Goal: Use online tool/utility: Use online tool/utility

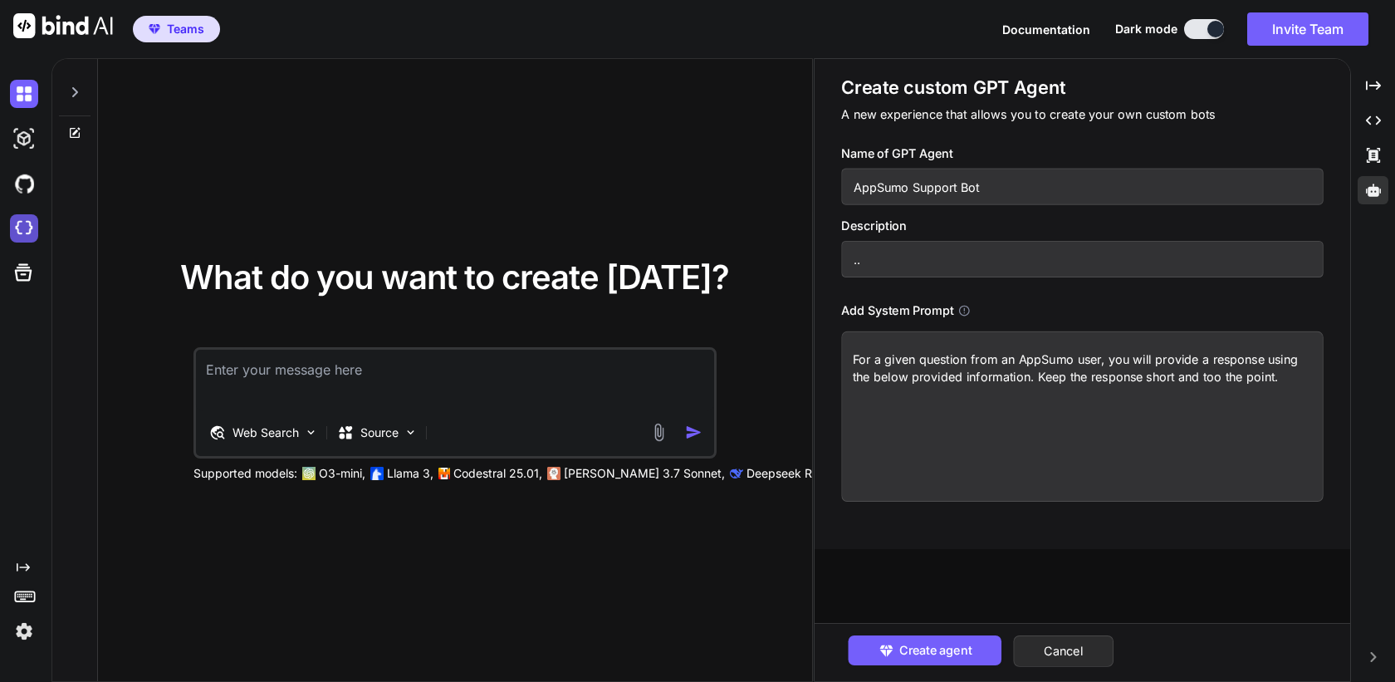
click at [16, 238] on img at bounding box center [24, 228] width 28 height 28
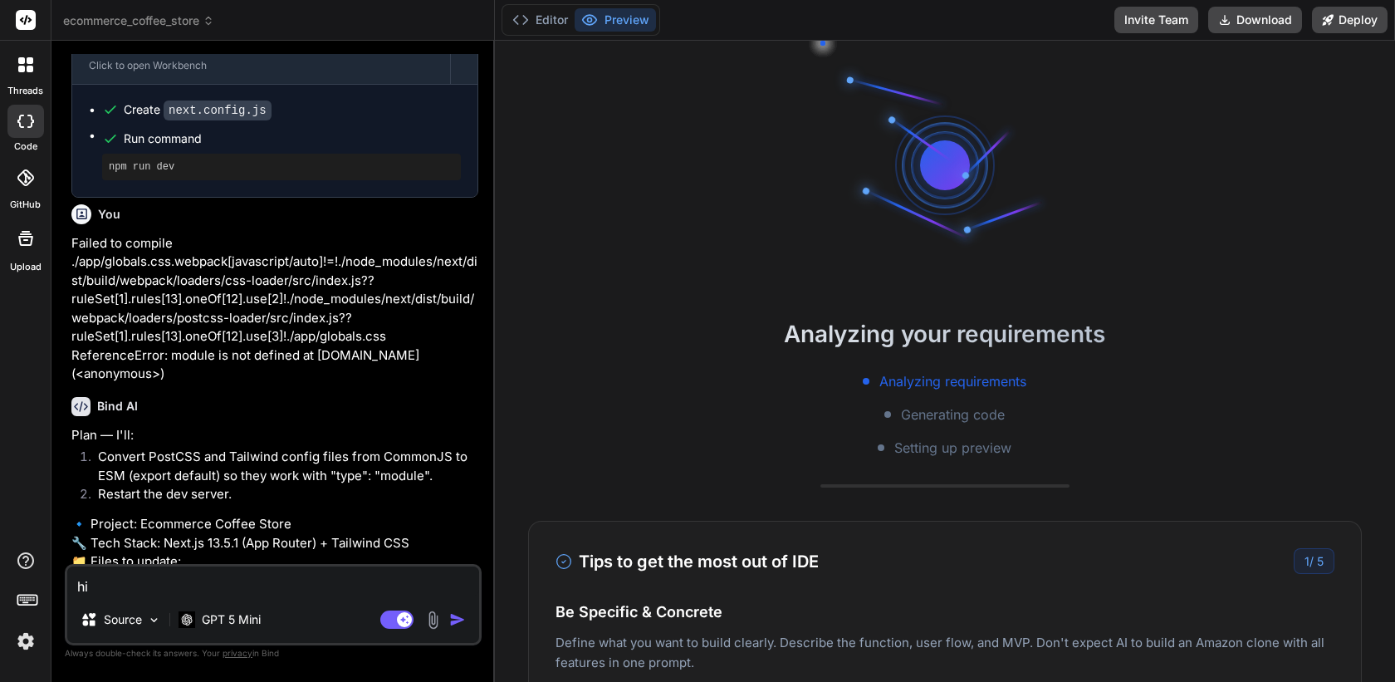
scroll to position [1962, 0]
click at [194, 22] on span "ecommerce_coffee_store" at bounding box center [138, 20] width 151 height 17
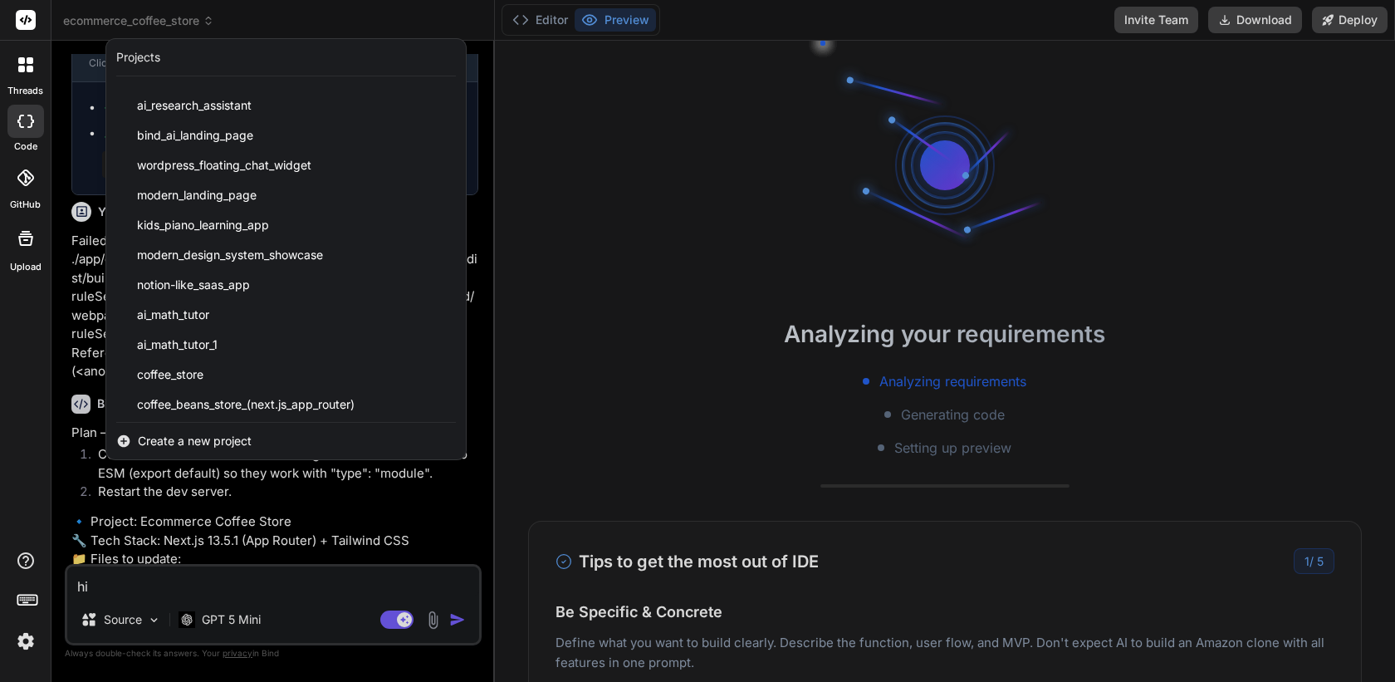
scroll to position [2448, 0]
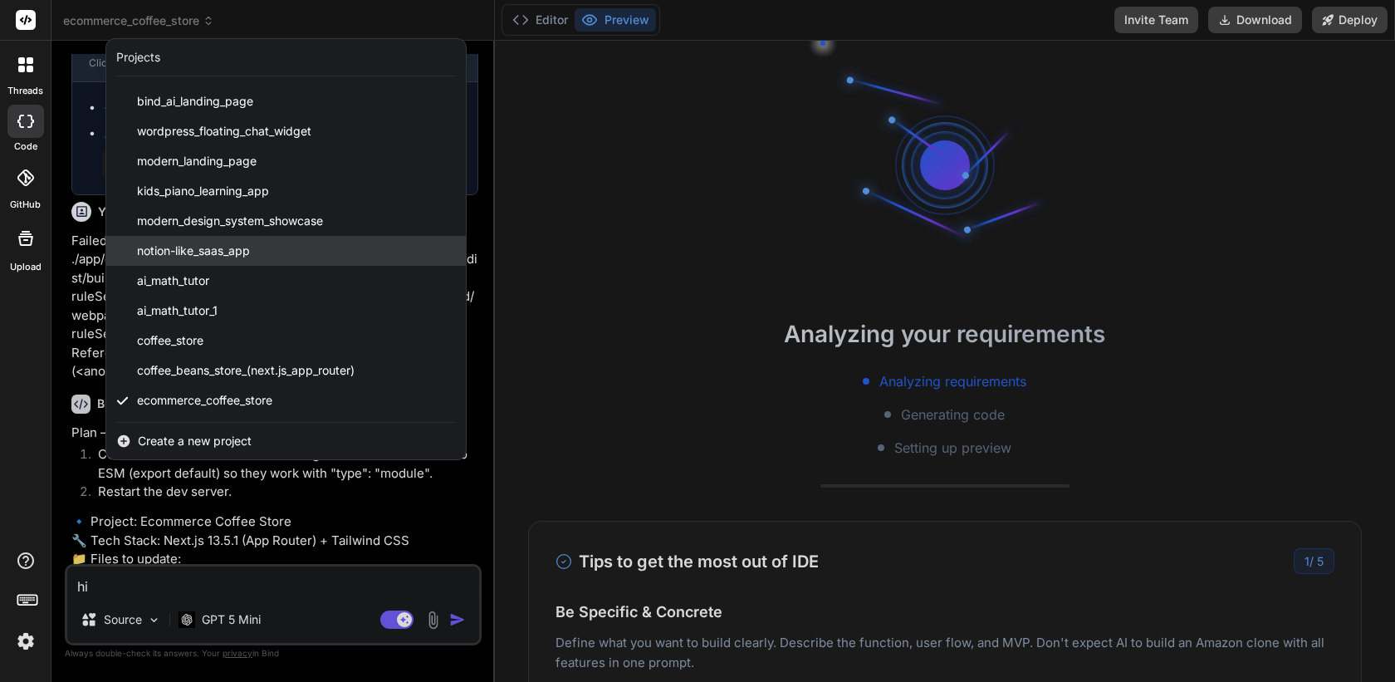
click at [305, 254] on div "notion-like_saas_app" at bounding box center [286, 251] width 360 height 30
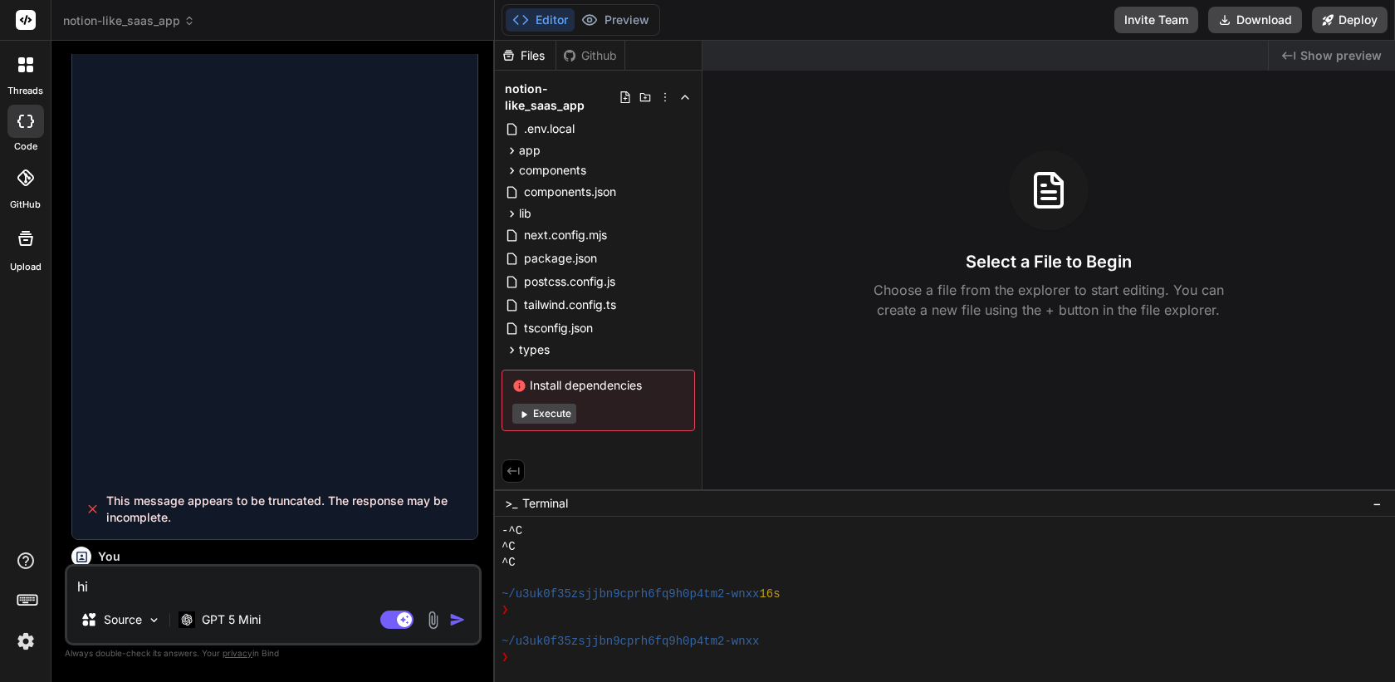
scroll to position [990, 0]
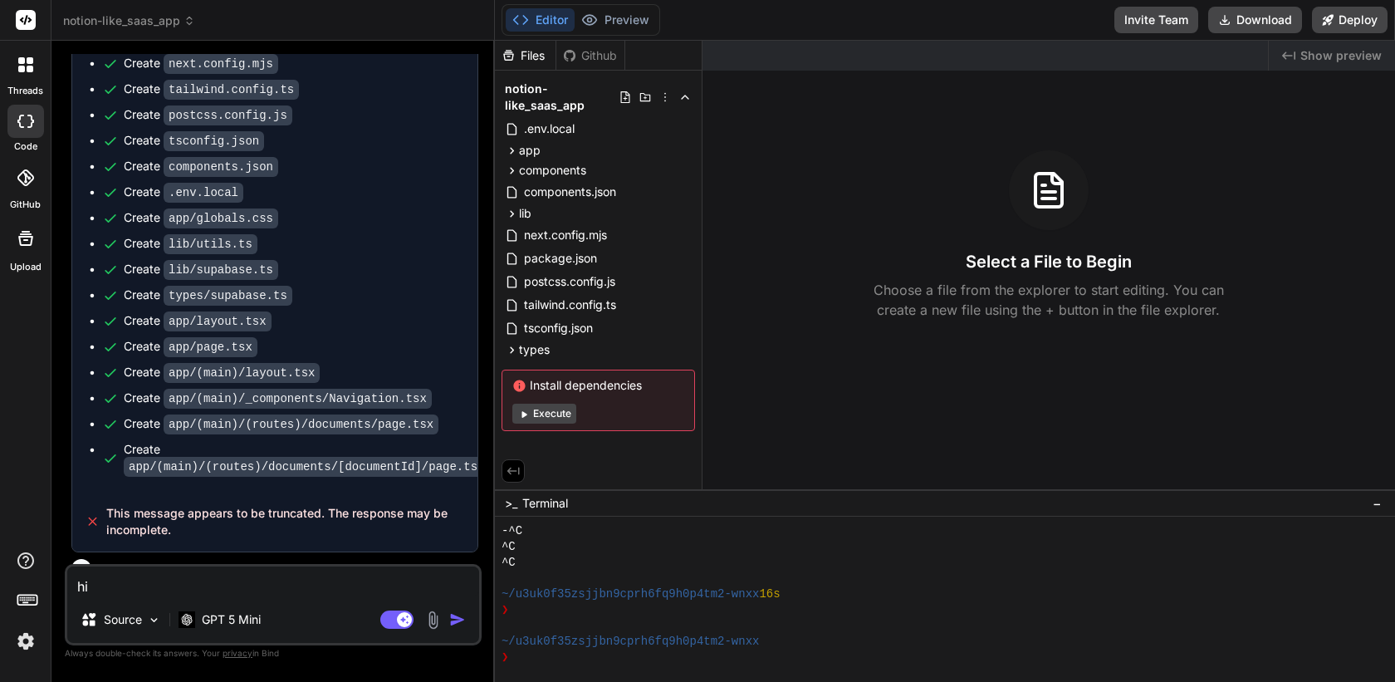
type textarea "x"
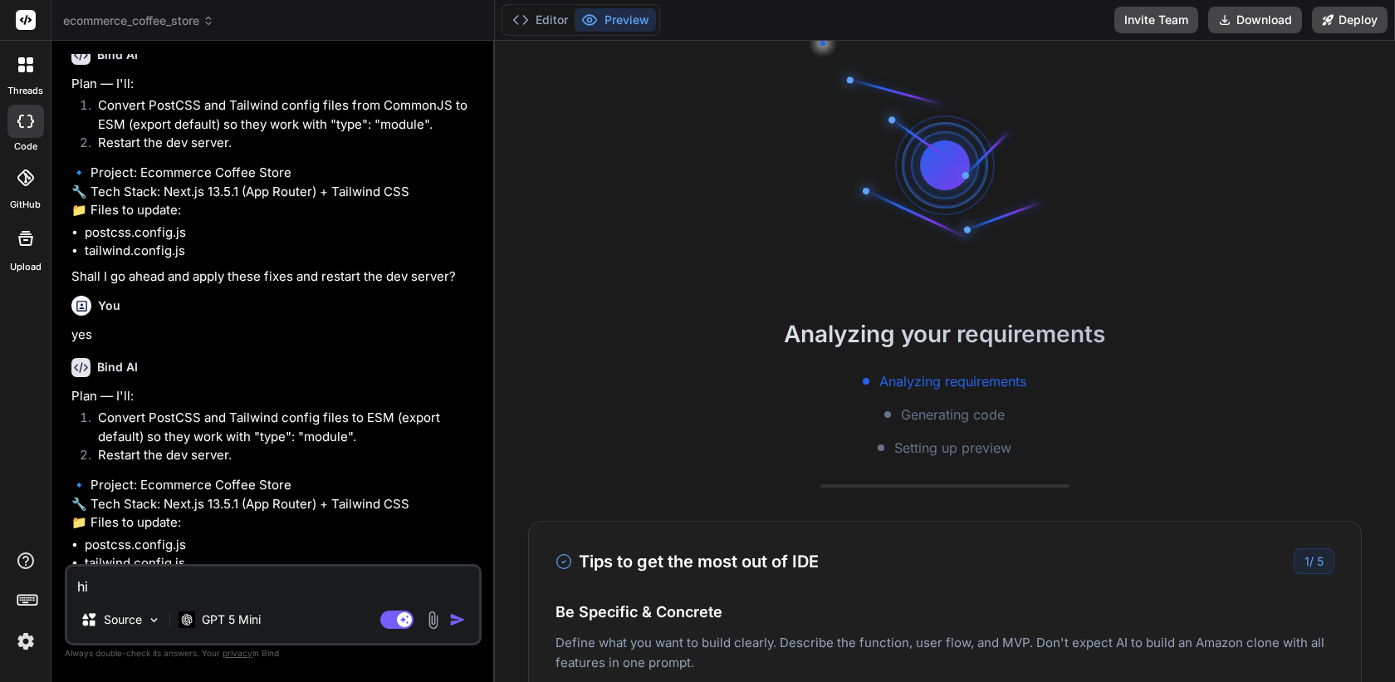
click at [104, 26] on span "ecommerce_coffee_store" at bounding box center [138, 20] width 151 height 17
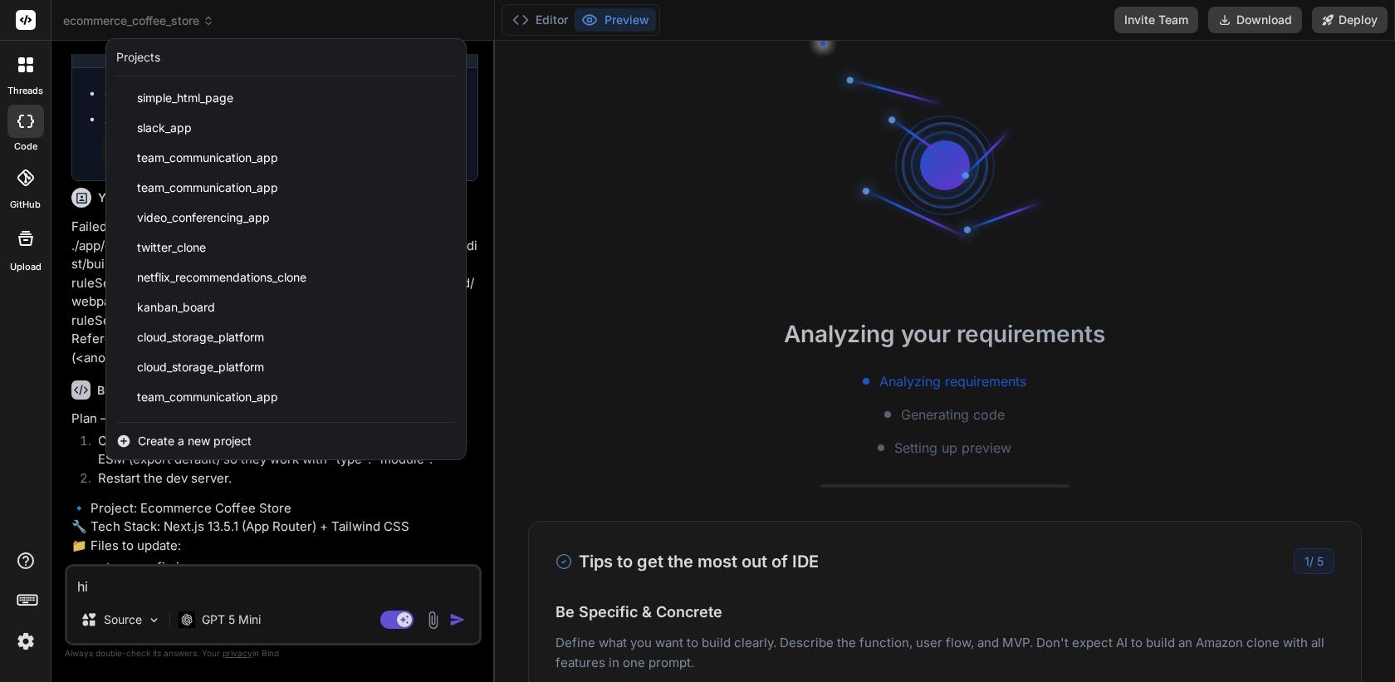
scroll to position [1962, 0]
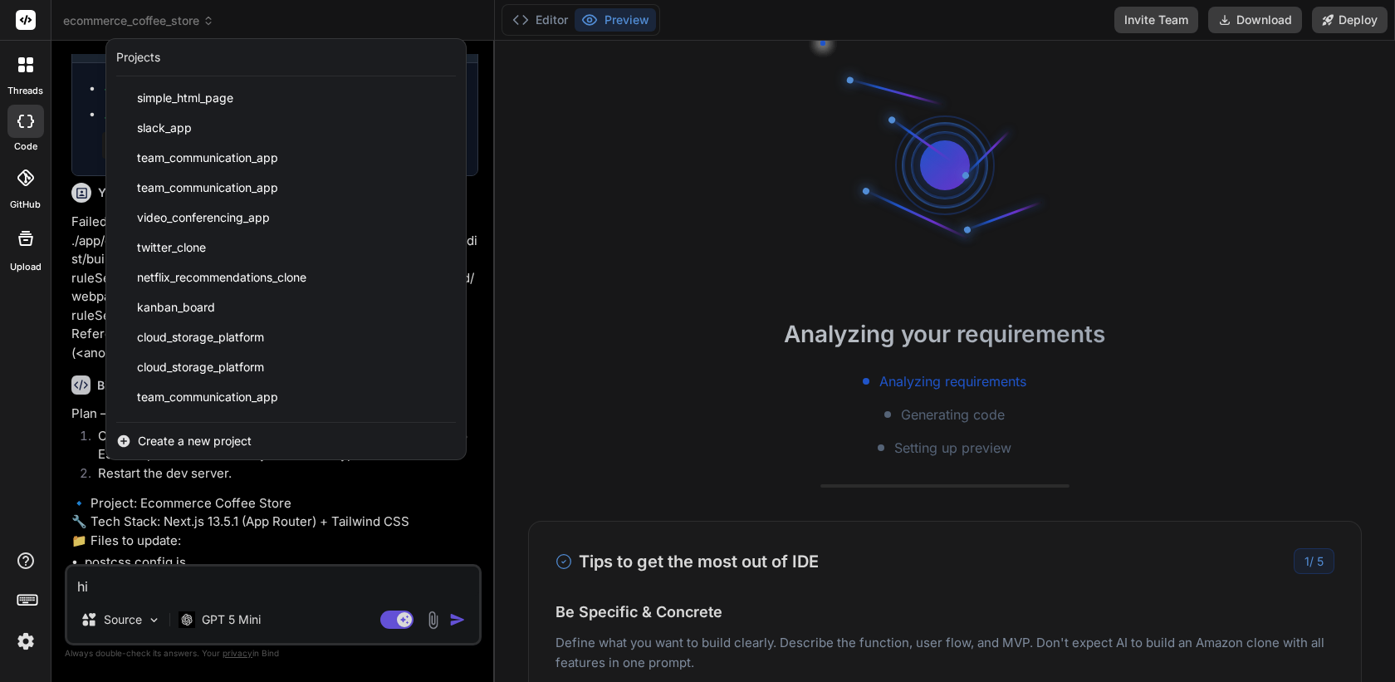
click at [119, 17] on div at bounding box center [697, 341] width 1395 height 682
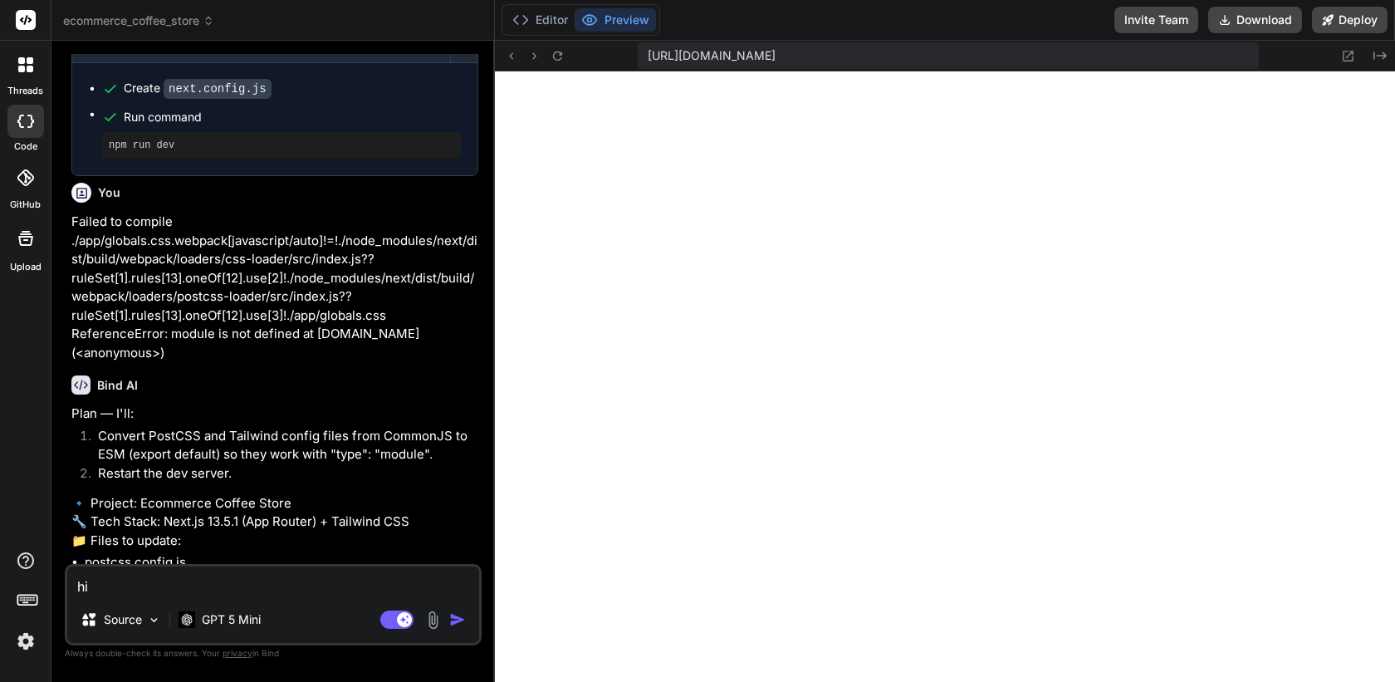
type textarea "x"
click at [1376, 56] on icon "Created with Pixso." at bounding box center [1380, 55] width 13 height 13
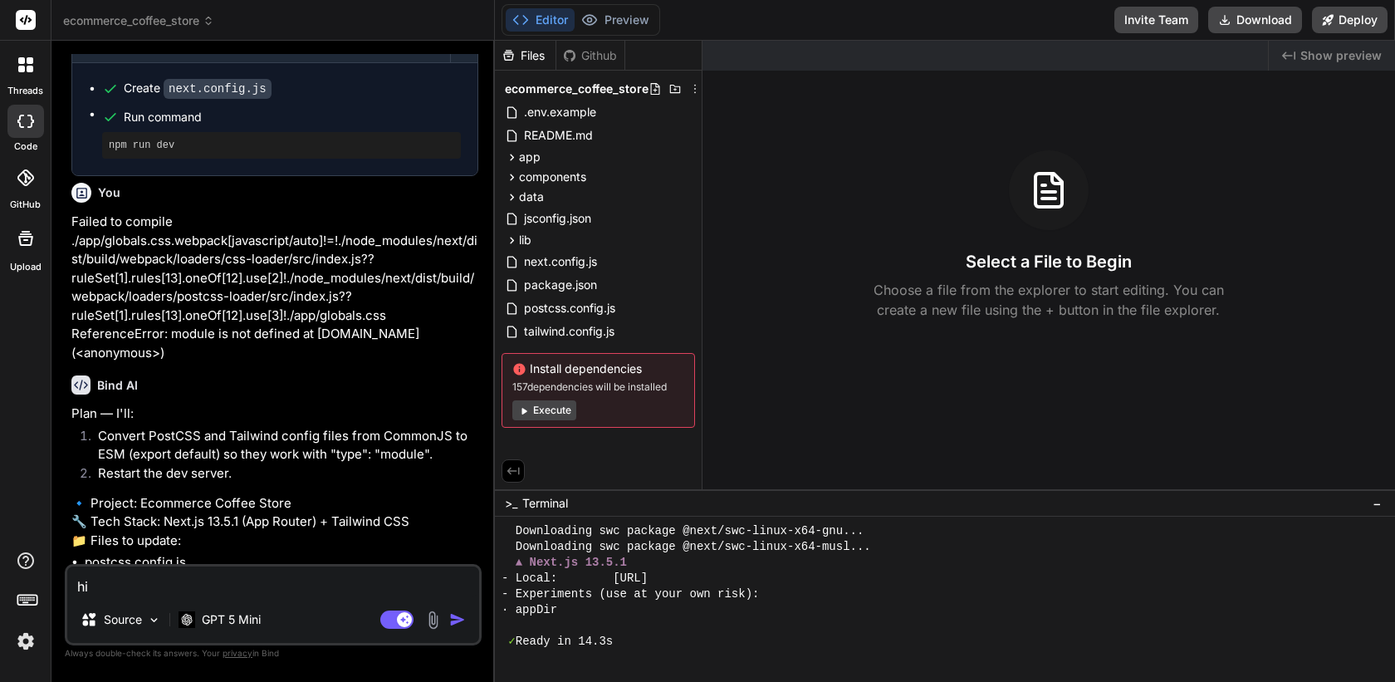
click at [551, 27] on button "Editor" at bounding box center [540, 19] width 69 height 23
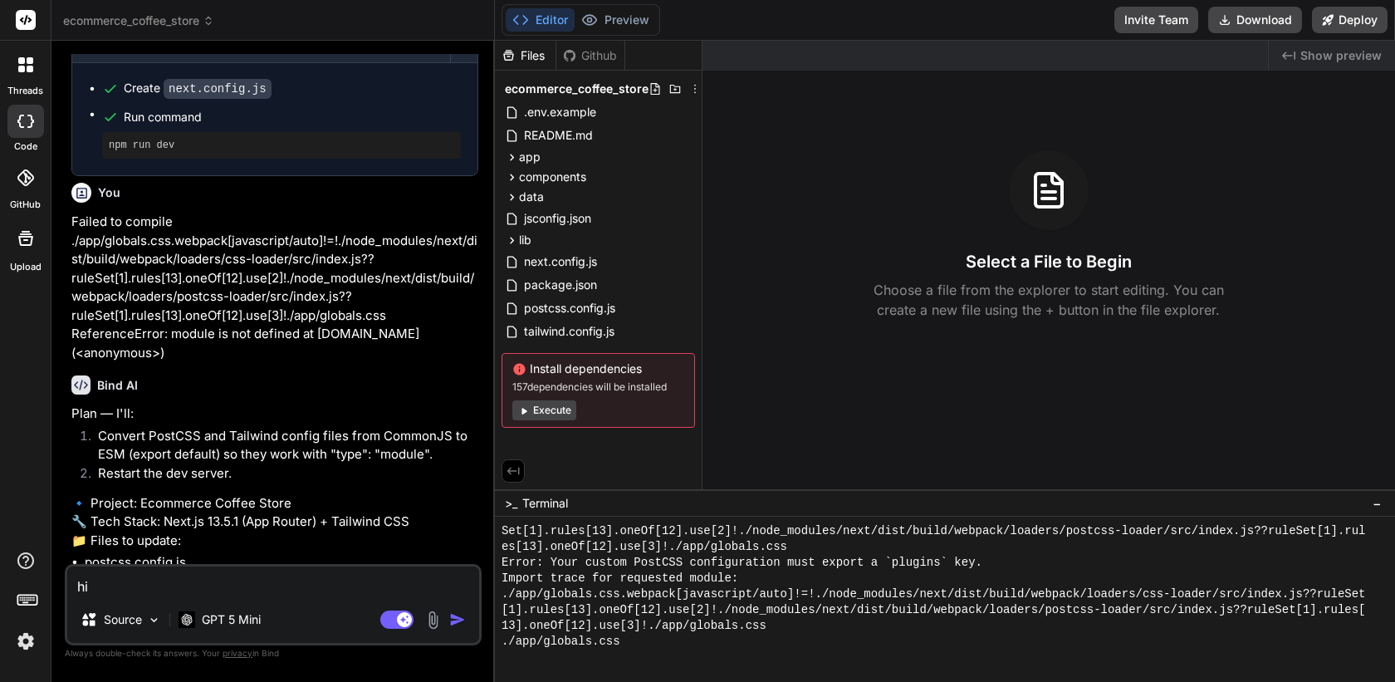
scroll to position [836, 0]
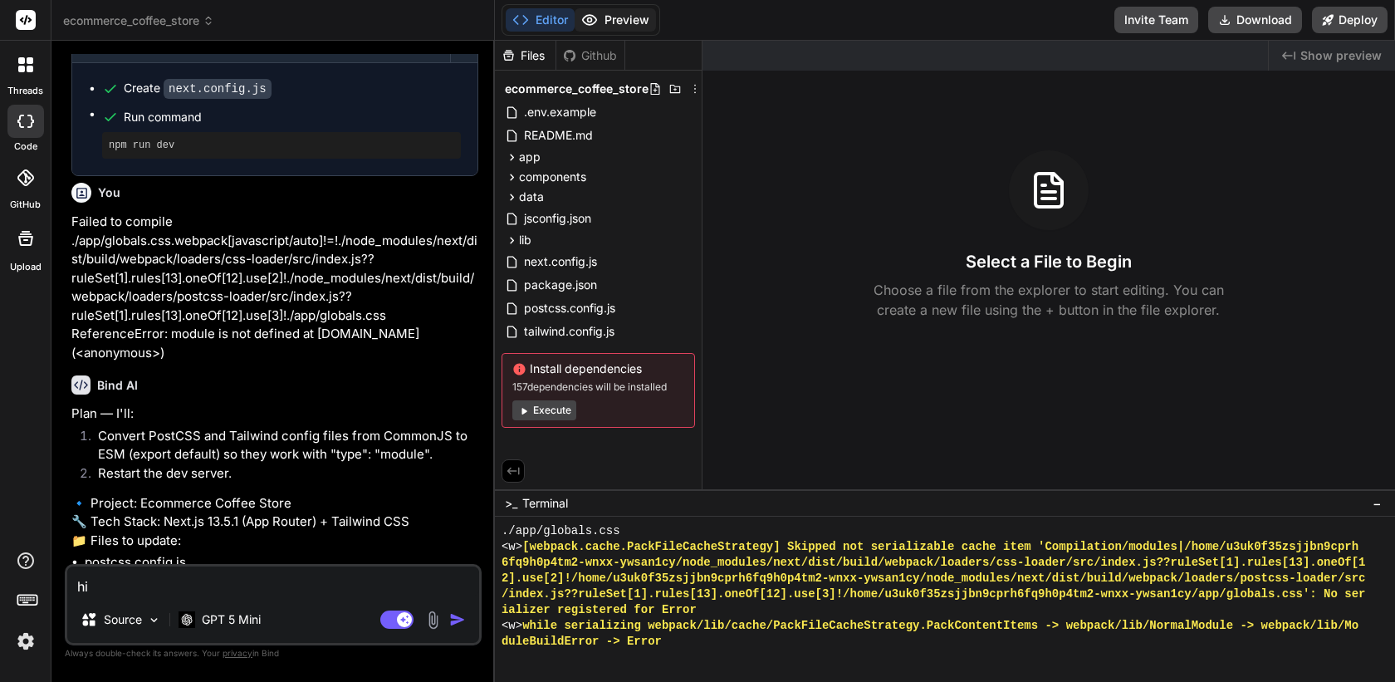
click at [615, 22] on button "Preview" at bounding box center [615, 19] width 81 height 23
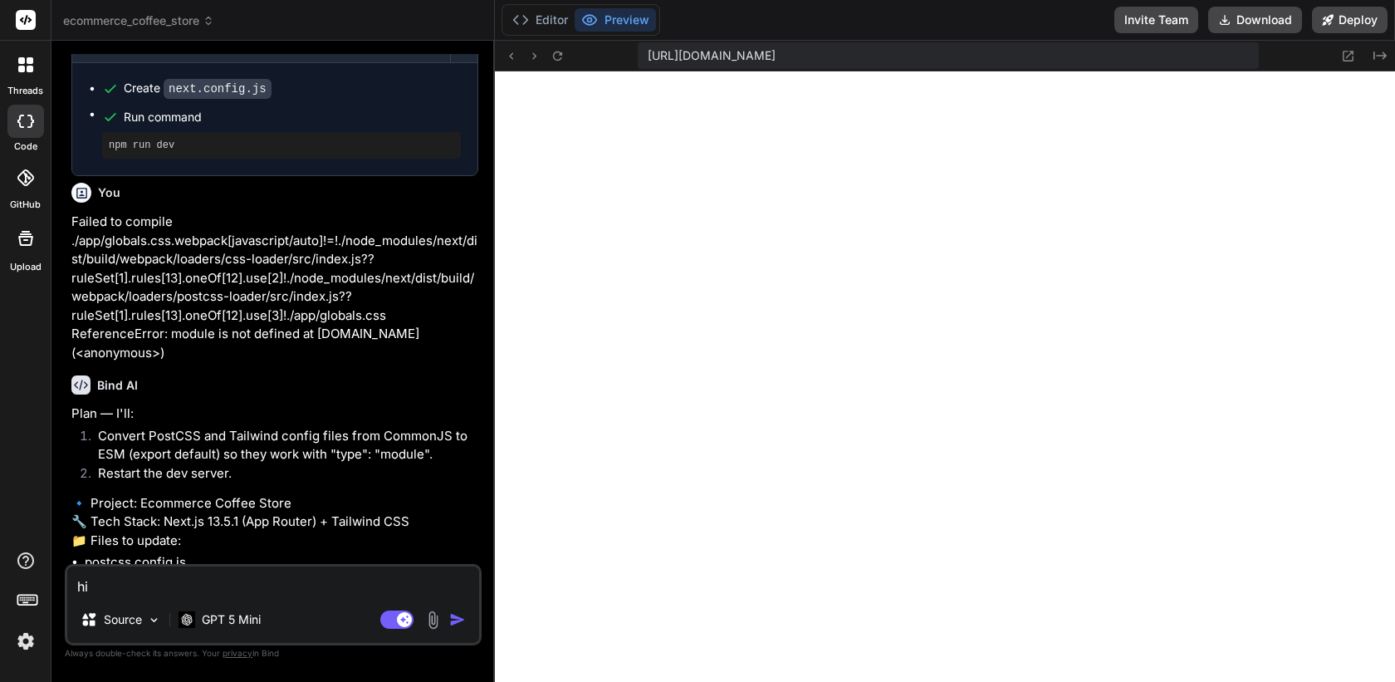
scroll to position [1089, 0]
click at [553, 8] on button "Editor" at bounding box center [540, 19] width 69 height 23
